Goal: Transaction & Acquisition: Register for event/course

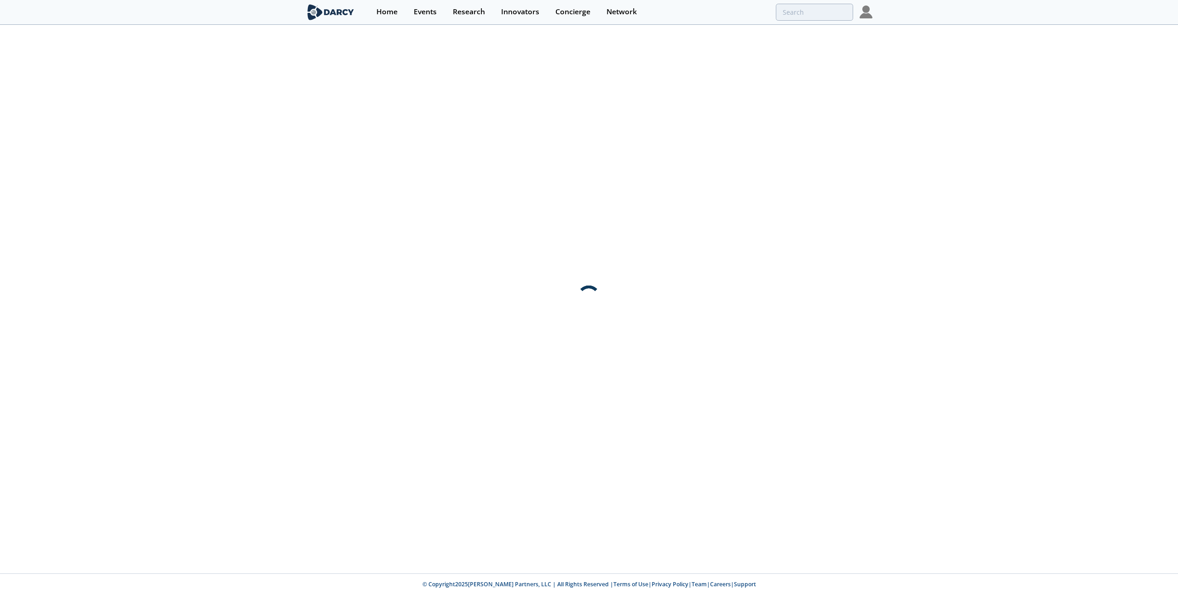
type input "drill2frac"
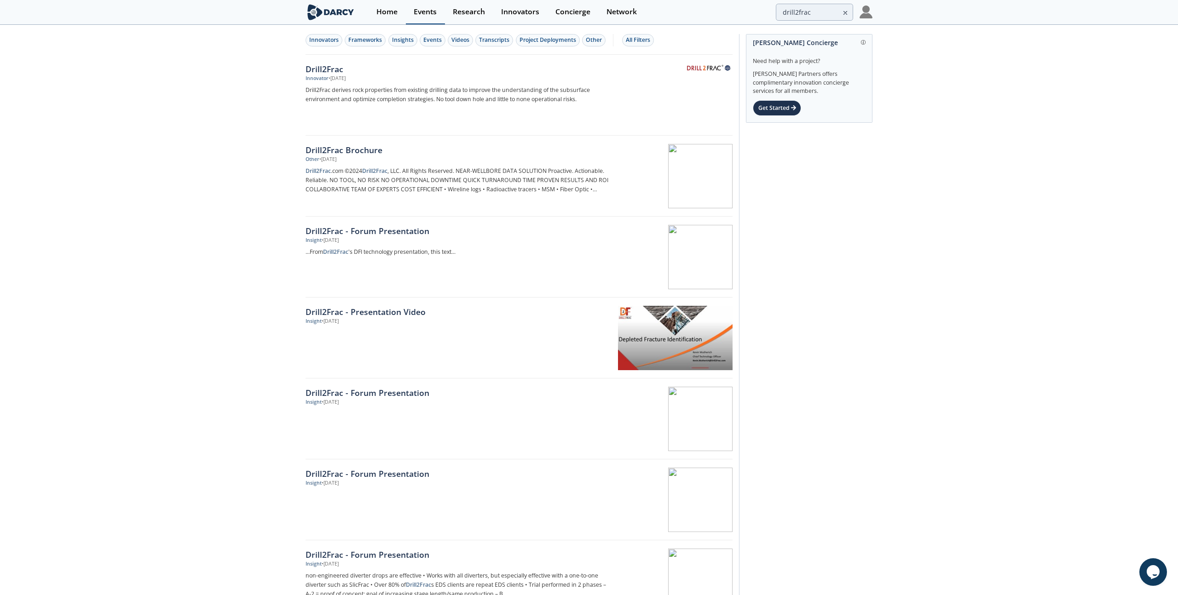
click at [436, 11] on div "Events" at bounding box center [425, 11] width 23 height 7
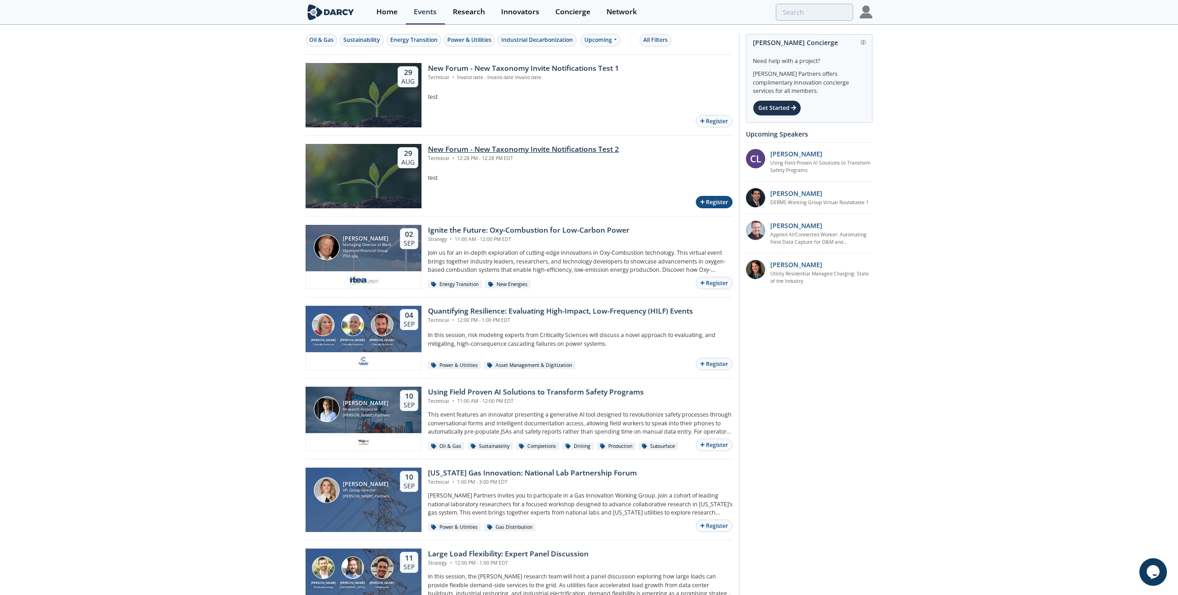
click at [705, 204] on button "Register" at bounding box center [714, 202] width 37 height 12
click at [867, 12] on img at bounding box center [865, 12] width 13 height 13
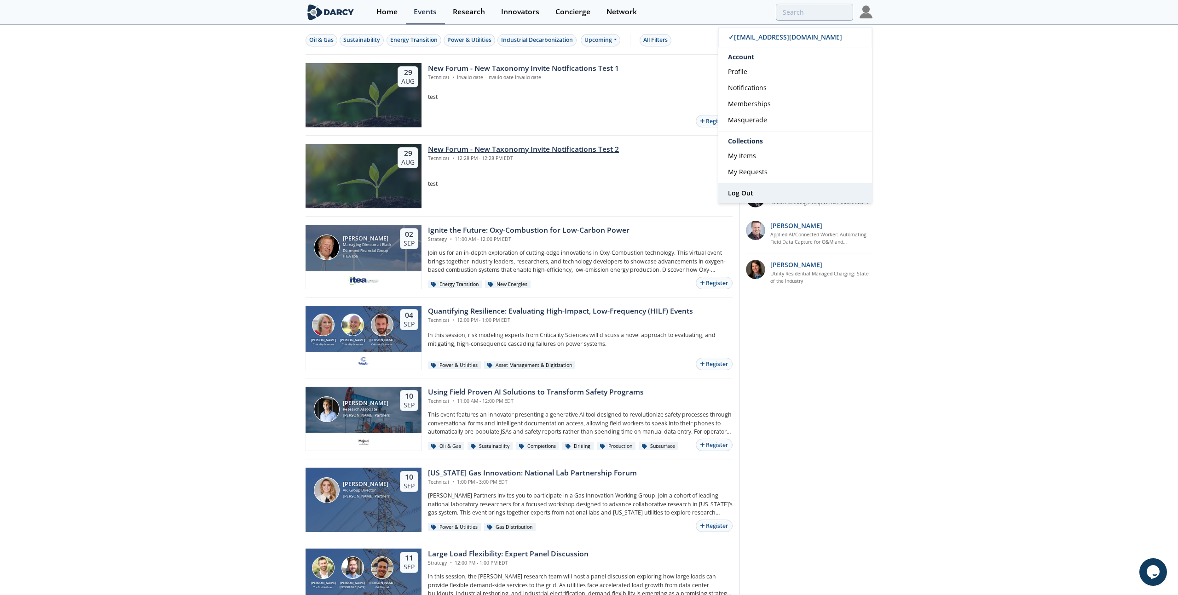
click at [764, 190] on link "Log Out" at bounding box center [795, 193] width 154 height 19
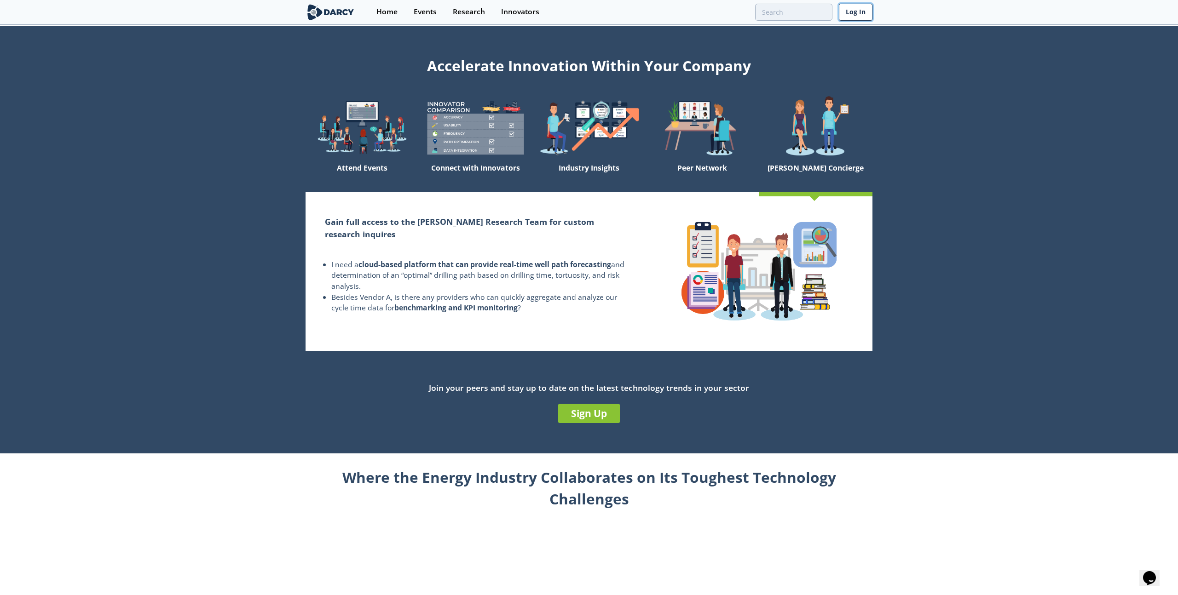
click at [847, 8] on link "Log In" at bounding box center [856, 12] width 34 height 17
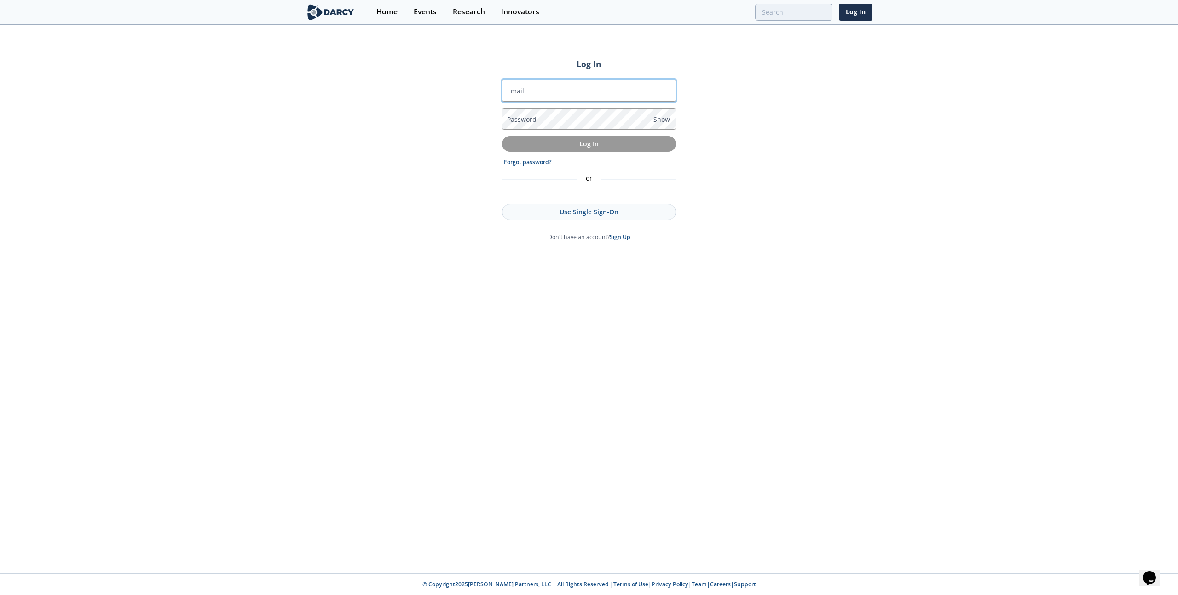
click at [527, 91] on input "Email" at bounding box center [589, 91] width 174 height 22
type input "[EMAIL_ADDRESS][DOMAIN_NAME]"
click at [521, 121] on label "Password" at bounding box center [521, 120] width 29 height 10
click at [502, 136] on button "Log In" at bounding box center [589, 143] width 174 height 15
